Goal: Navigation & Orientation: Go to known website

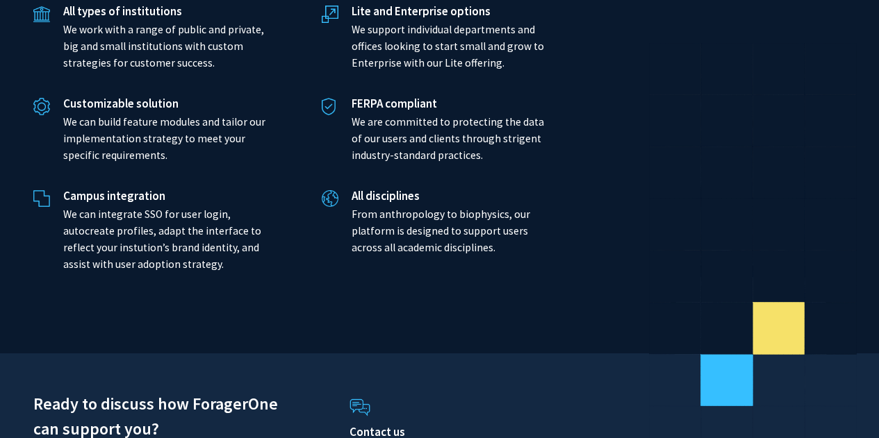
scroll to position [3340, 0]
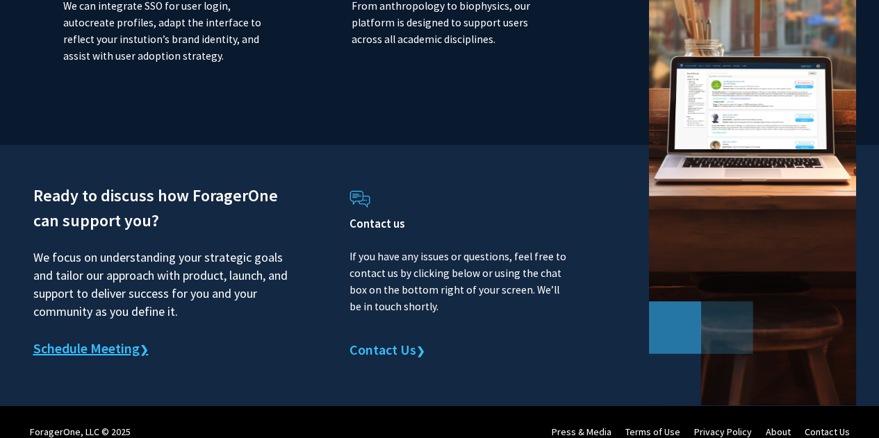
click at [106, 340] on link "Schedule Meeting ❯" at bounding box center [90, 349] width 115 height 21
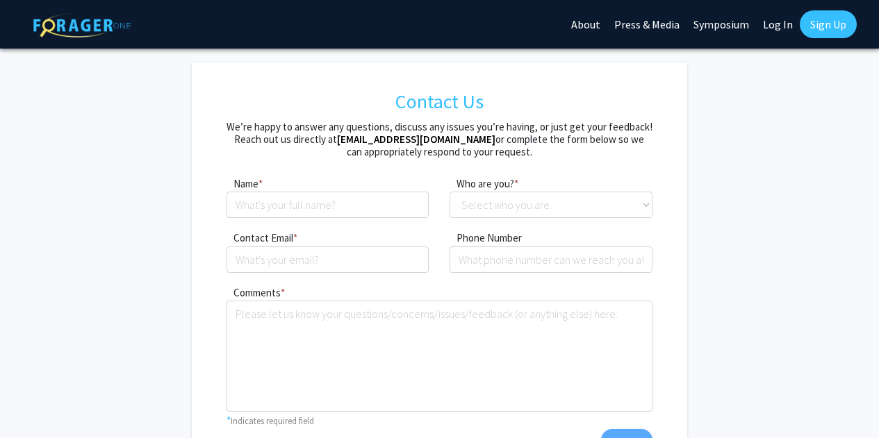
click at [731, 29] on link "Symposium" at bounding box center [720, 24] width 69 height 49
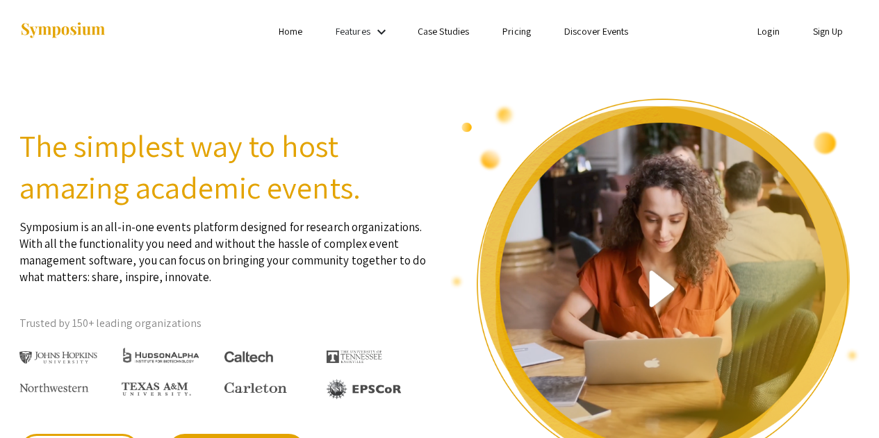
scroll to position [3, 0]
